Goal: Information Seeking & Learning: Learn about a topic

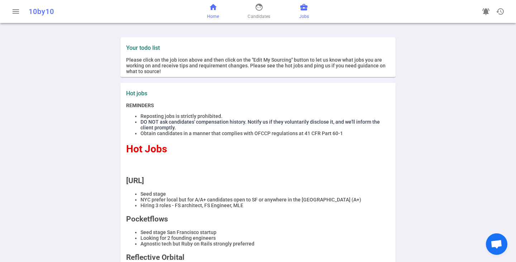
click at [302, 15] on span "Jobs" at bounding box center [304, 16] width 10 height 7
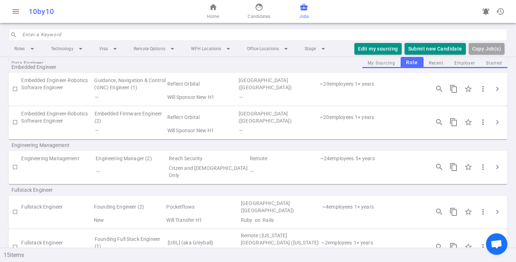
scroll to position [108, 0]
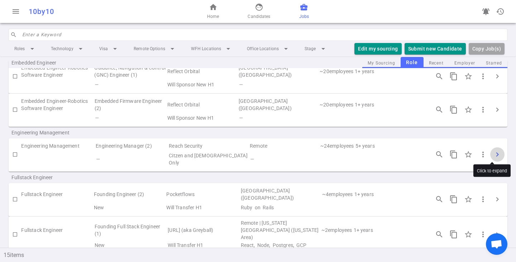
click at [494, 155] on span "chevron_right" at bounding box center [498, 154] width 9 height 9
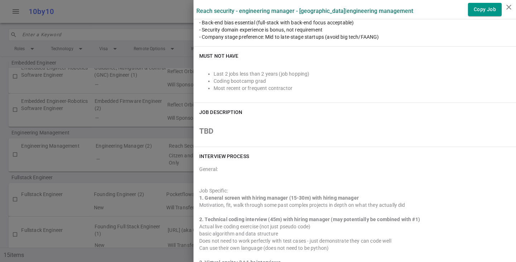
scroll to position [287, 0]
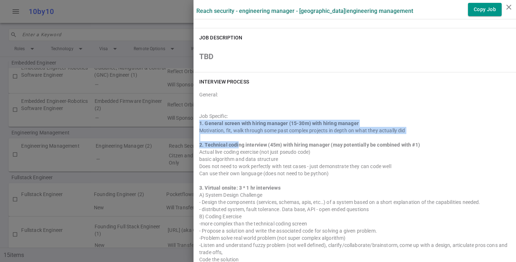
drag, startPoint x: 226, startPoint y: 116, endPoint x: 233, endPoint y: 145, distance: 29.6
click at [233, 145] on div "General: Job Specific: 1. General screen with hiring manager (15-30m) with hiri…" at bounding box center [354, 199] width 311 height 223
click at [233, 145] on strong "2. Technical coding interview (45m) with hiring manager (may potentially be com…" at bounding box center [309, 145] width 221 height 6
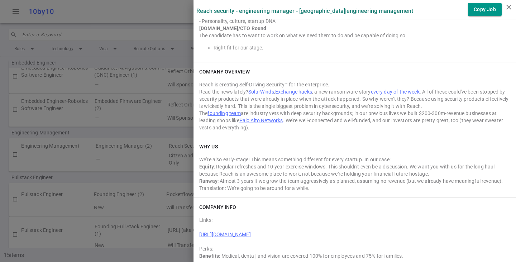
scroll to position [551, 0]
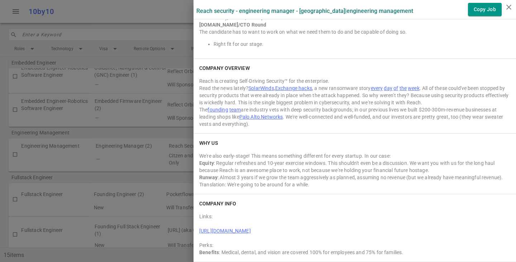
click at [53, 161] on div at bounding box center [258, 131] width 516 height 262
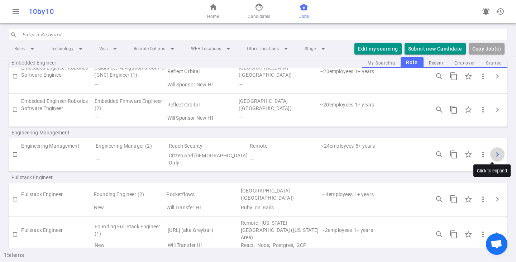
click at [494, 152] on span "chevron_right" at bounding box center [498, 154] width 9 height 9
